Goal: Transaction & Acquisition: Purchase product/service

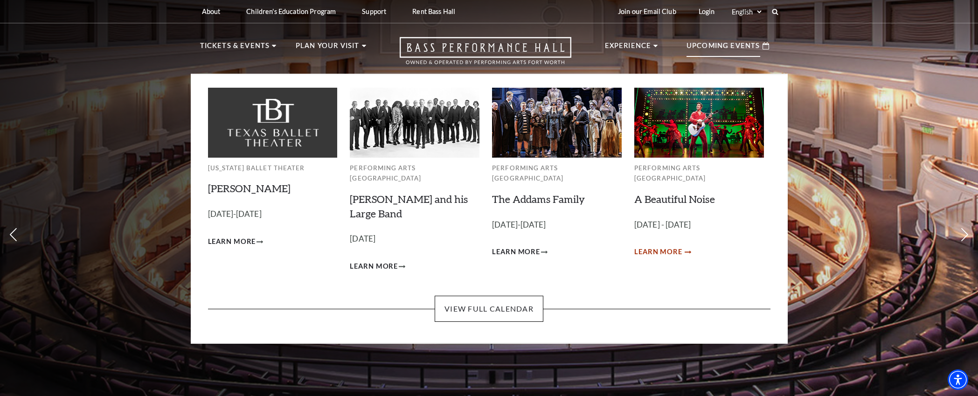
click at [669, 246] on span "Learn More" at bounding box center [658, 252] width 48 height 12
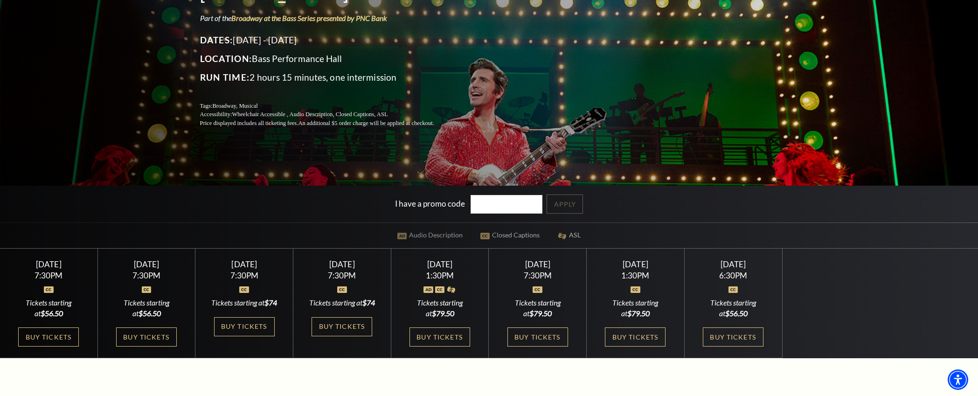
scroll to position [140, 0]
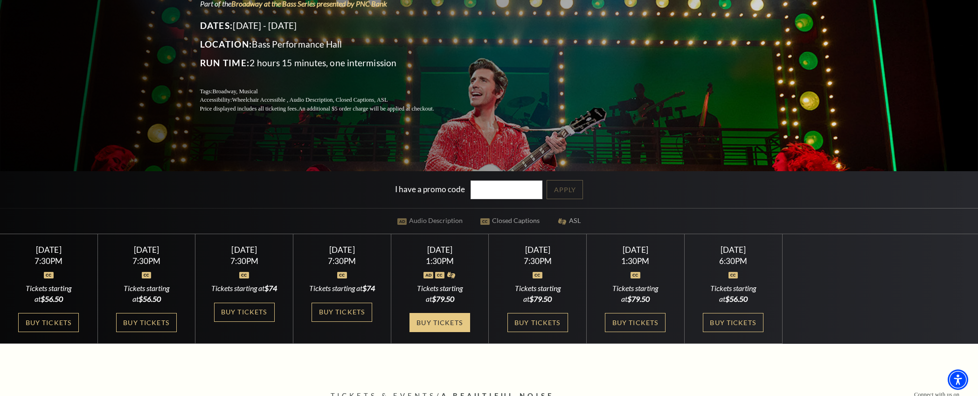
click at [432, 332] on link "Buy Tickets" at bounding box center [439, 322] width 61 height 19
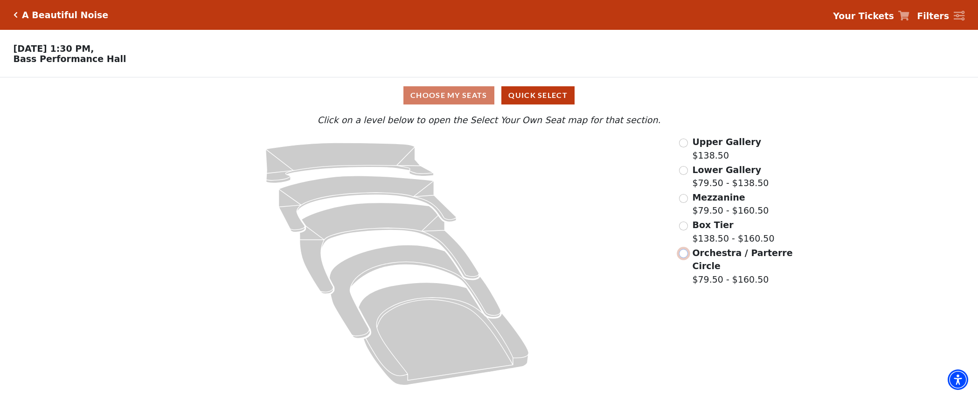
click at [680, 258] on input "Orchestra / Parterre Circle$79.50 - $160.50\a" at bounding box center [683, 253] width 9 height 9
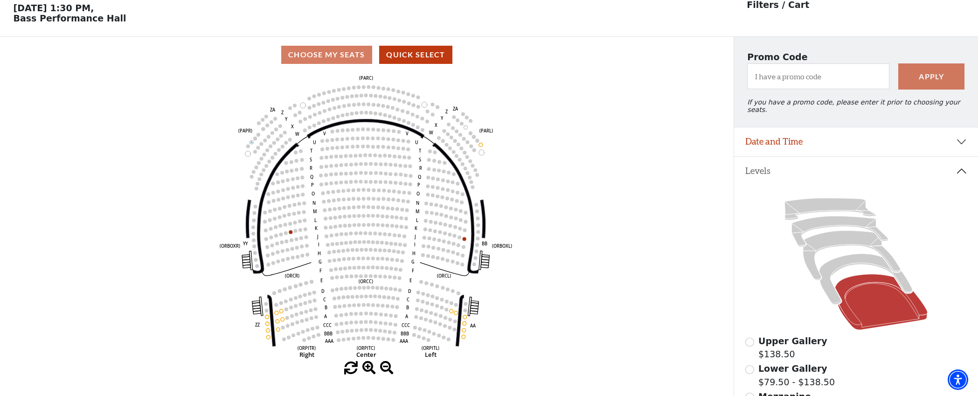
scroll to position [43, 0]
